Goal: Book appointment/travel/reservation

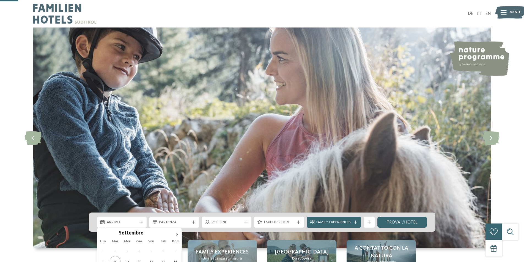
click at [132, 219] on div "Arrivo" at bounding box center [121, 222] width 33 height 6
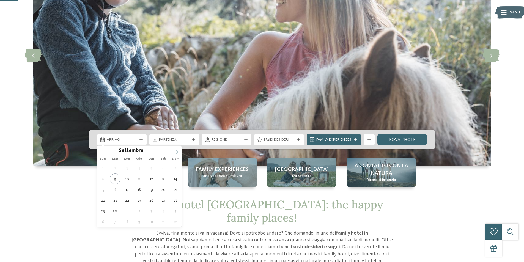
click at [178, 150] on span at bounding box center [176, 150] width 9 height 9
type input "****"
click at [178, 150] on span at bounding box center [176, 150] width 9 height 9
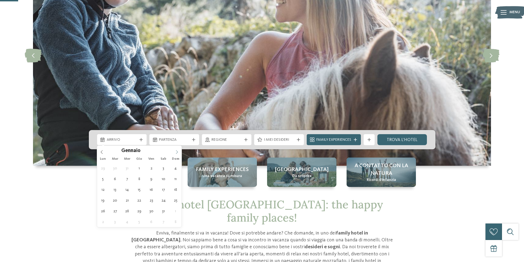
click at [178, 150] on span at bounding box center [176, 150] width 9 height 9
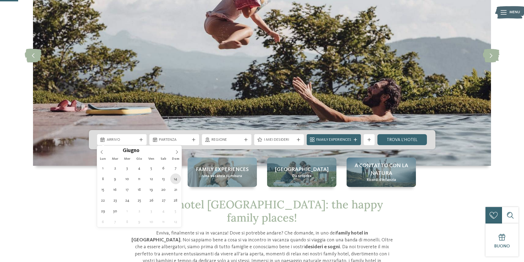
type div "[DATE]"
type input "****"
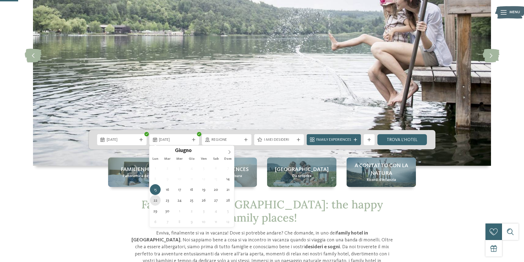
type div "[DATE]"
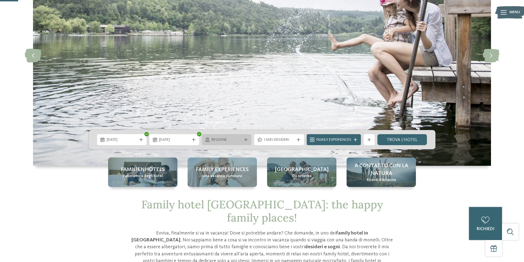
click at [235, 138] on span "Regione" at bounding box center [226, 139] width 31 height 5
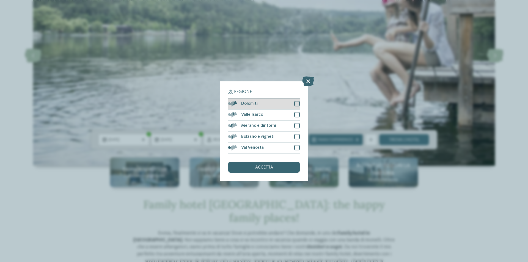
click at [277, 106] on div "Dolomiti" at bounding box center [263, 103] width 71 height 11
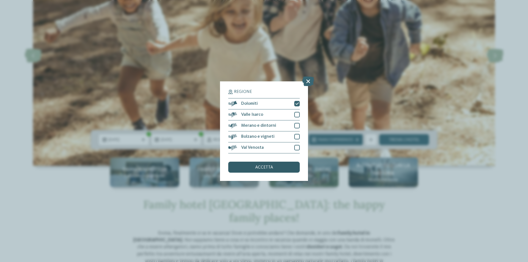
click at [264, 164] on div "accetta" at bounding box center [263, 167] width 71 height 11
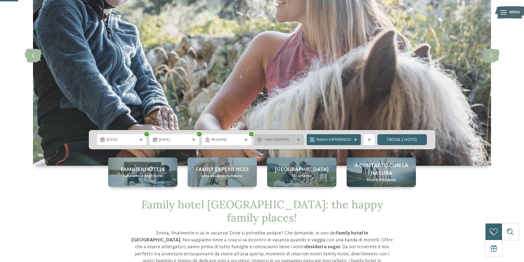
click at [283, 137] on div "I miei desideri" at bounding box center [278, 140] width 33 height 6
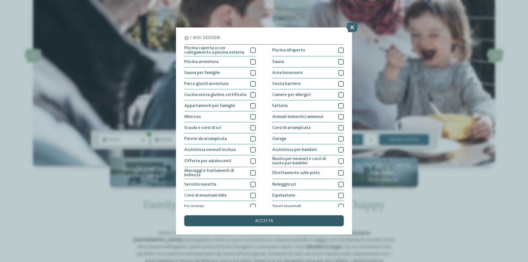
click at [256, 221] on span "accetta" at bounding box center [264, 221] width 18 height 4
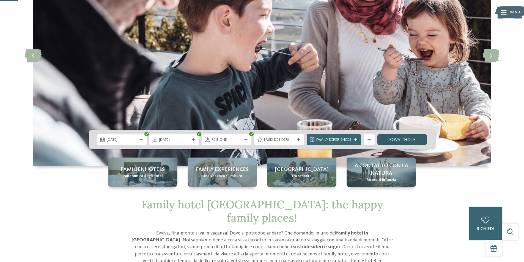
click at [388, 141] on link "trova l’hotel" at bounding box center [402, 139] width 50 height 11
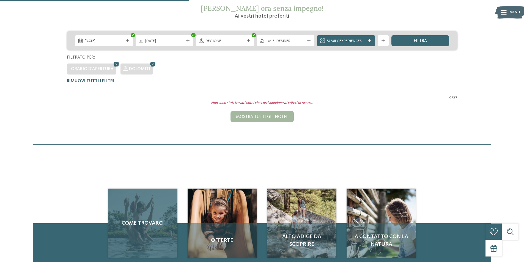
scroll to position [98, 0]
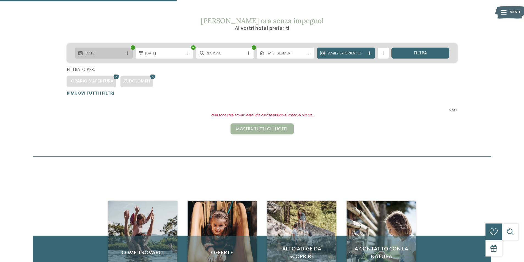
click at [119, 54] on span "[DATE]" at bounding box center [104, 53] width 38 height 5
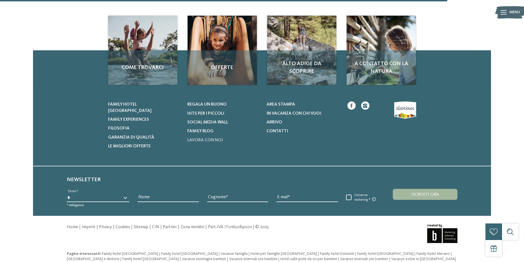
scroll to position [291, 0]
